Goal: Find contact information

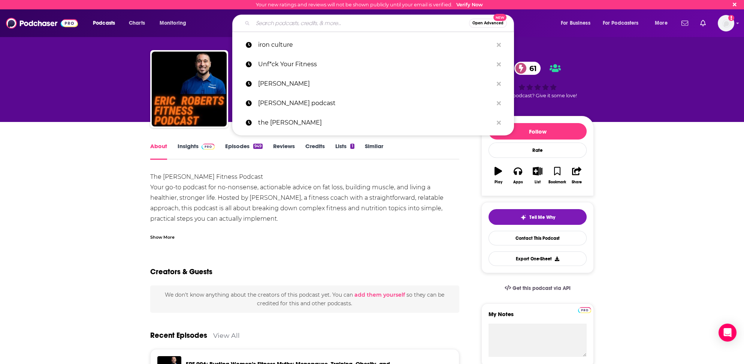
drag, startPoint x: 277, startPoint y: 21, endPoint x: 282, endPoint y: 22, distance: 5.3
click at [277, 22] on input "Search podcasts, credits, & more..." at bounding box center [361, 23] width 216 height 12
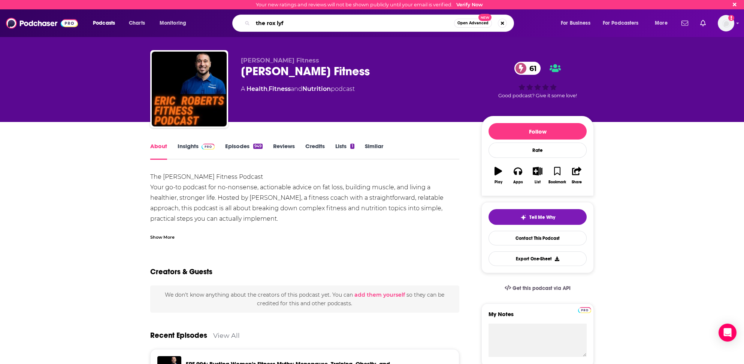
type input "the rox lyfe"
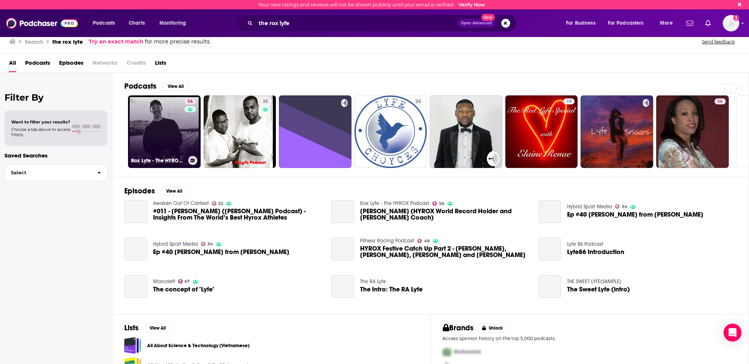
click at [155, 129] on link "56 Rox Lyfe - The HYROX Podcast" at bounding box center [164, 132] width 73 height 73
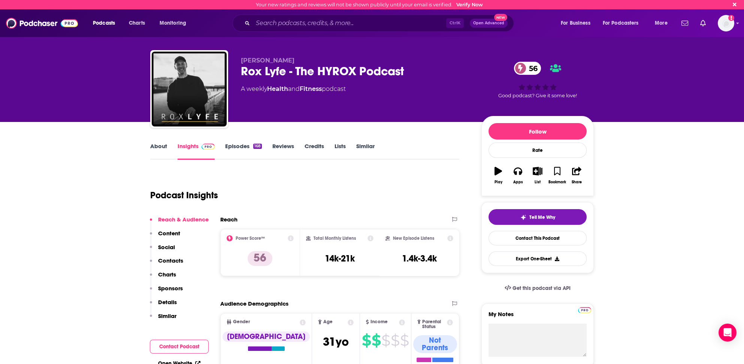
click at [173, 260] on p "Contacts" at bounding box center [170, 260] width 25 height 7
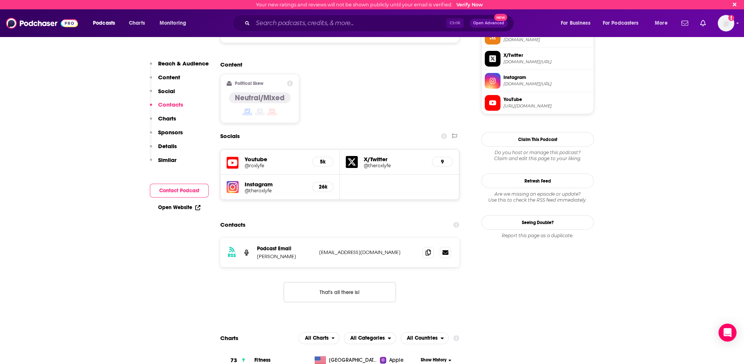
scroll to position [557, 0]
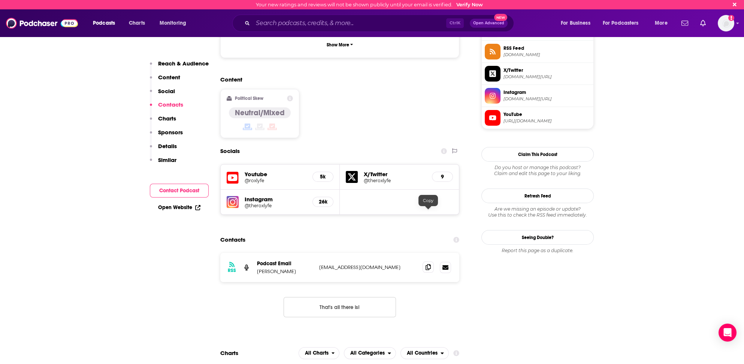
click at [429, 264] on icon at bounding box center [427, 267] width 5 height 6
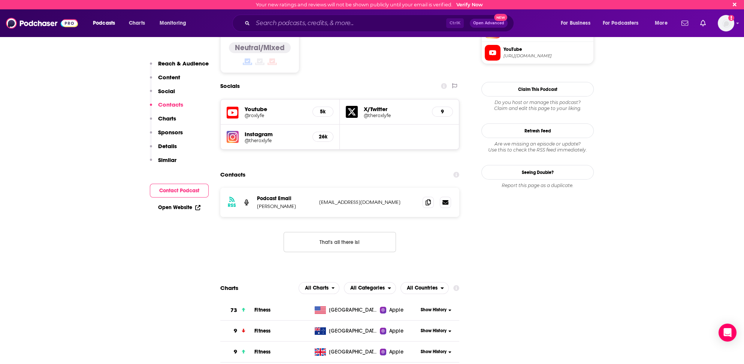
scroll to position [632, 0]
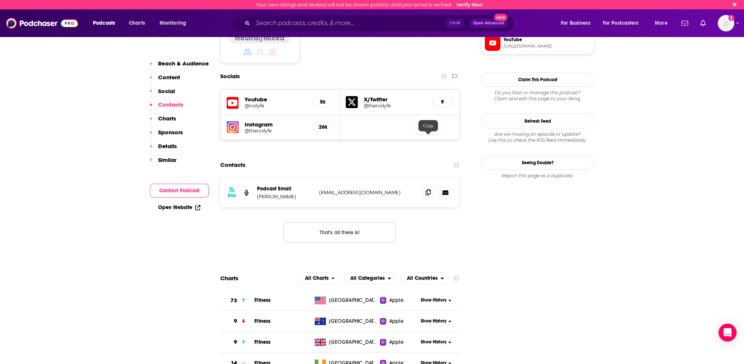
click at [429, 190] on icon at bounding box center [427, 193] width 5 height 6
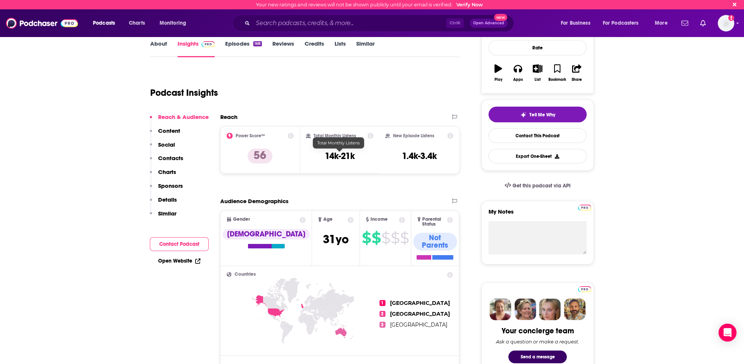
scroll to position [112, 0]
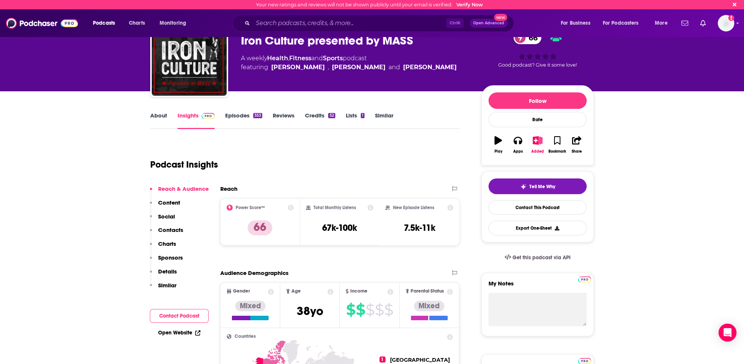
scroll to position [22, 0]
